Goal: Transaction & Acquisition: Purchase product/service

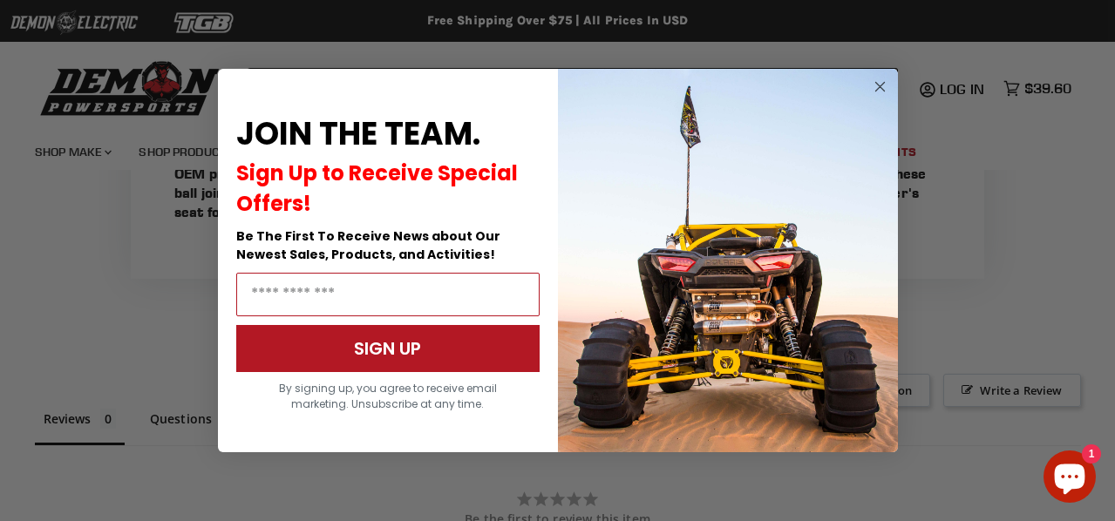
scroll to position [1042, 0]
